Goal: Task Accomplishment & Management: Use online tool/utility

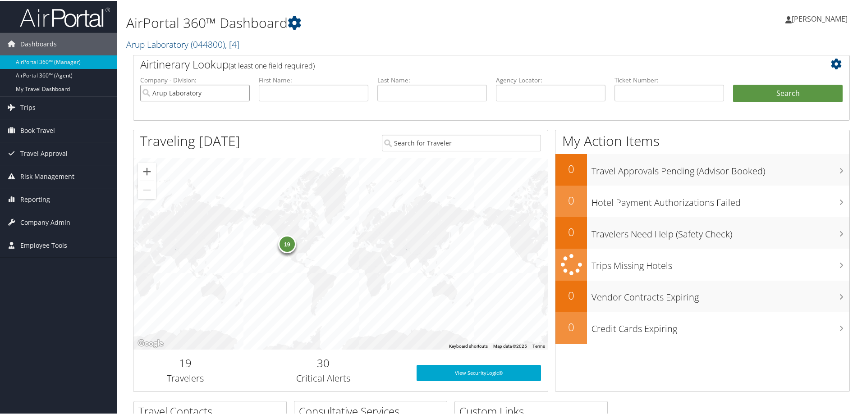
click at [241, 93] on input "Arup Laboratory" at bounding box center [195, 92] width 110 height 17
click at [206, 39] on span "( 044800 )" at bounding box center [208, 43] width 34 height 12
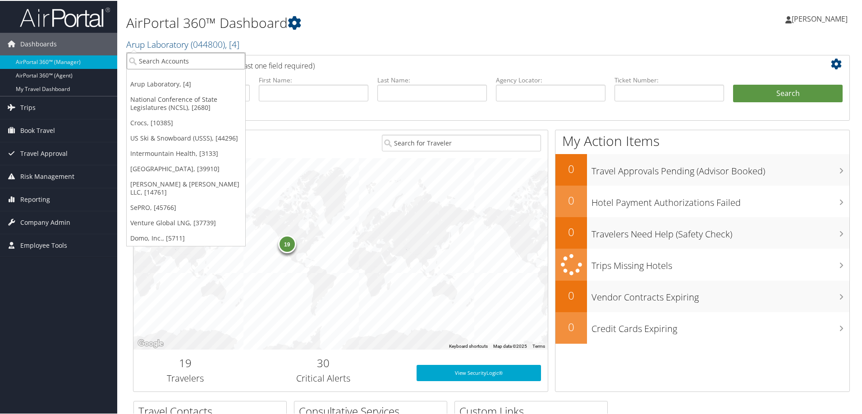
click at [181, 58] on input "search" at bounding box center [186, 60] width 119 height 17
type input "sllda"
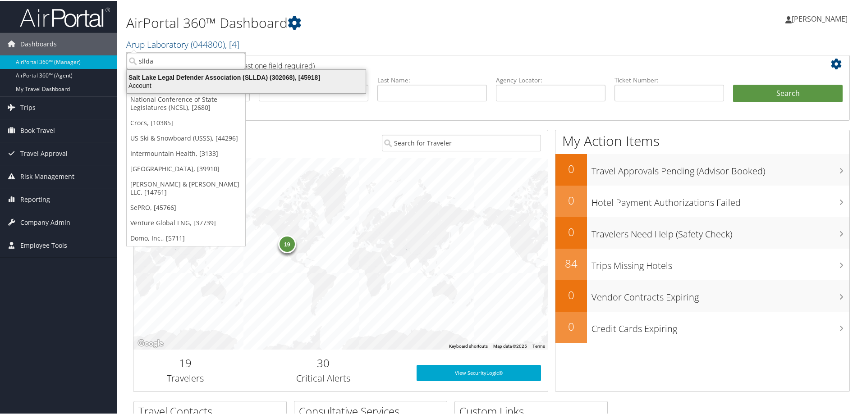
click at [194, 75] on div "Salt Lake Legal Defender Association (SLLDA) (302068), [45918]" at bounding box center [246, 77] width 249 height 8
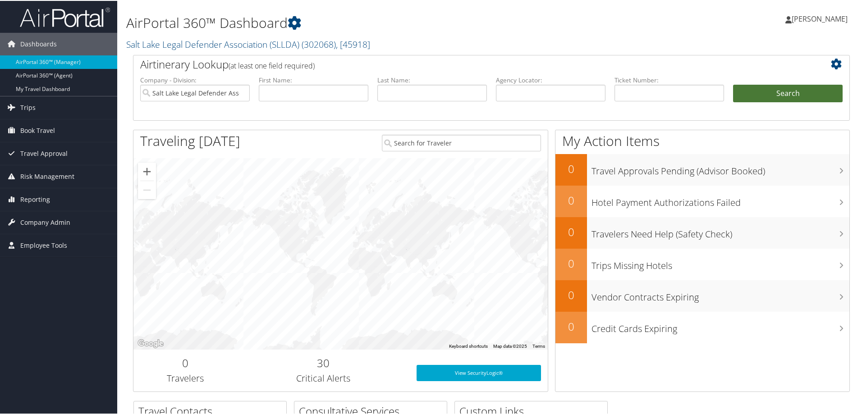
click at [762, 90] on button "Search" at bounding box center [788, 93] width 110 height 18
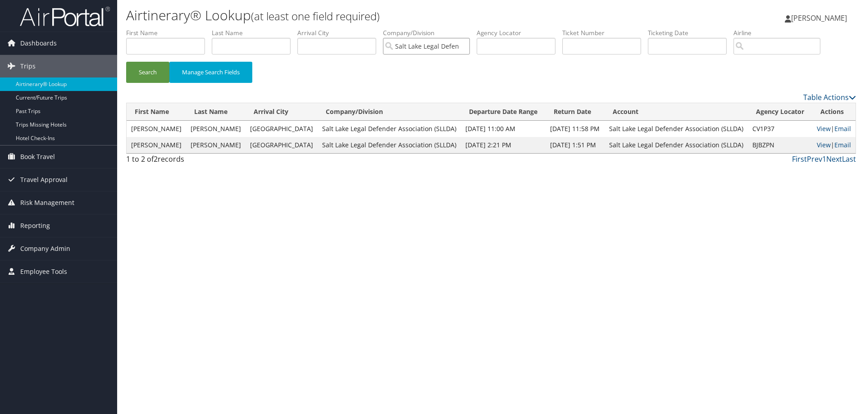
click at [469, 46] on input "Salt Lake Legal Defender Association (SLLDA)" at bounding box center [426, 46] width 87 height 17
click at [426, 47] on input "search" at bounding box center [426, 46] width 87 height 17
